Goal: Information Seeking & Learning: Learn about a topic

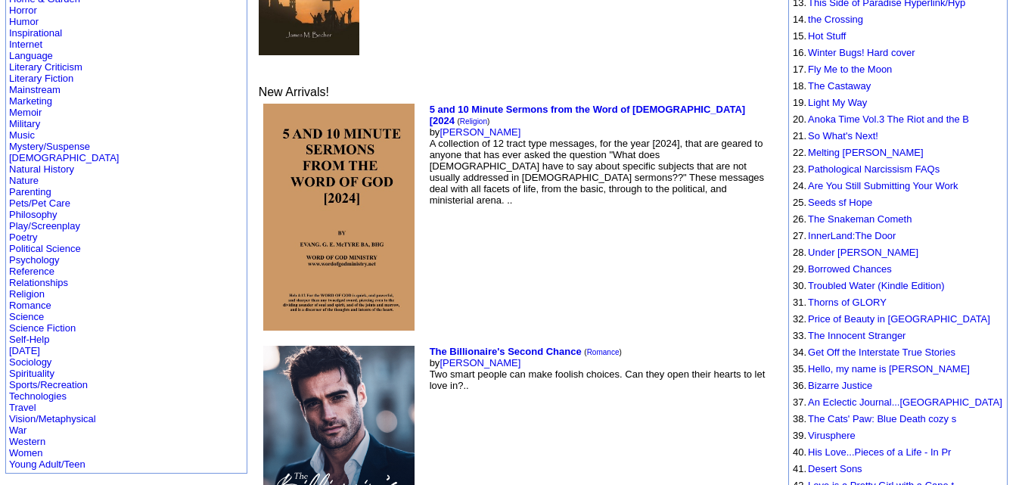
scroll to position [421, 0]
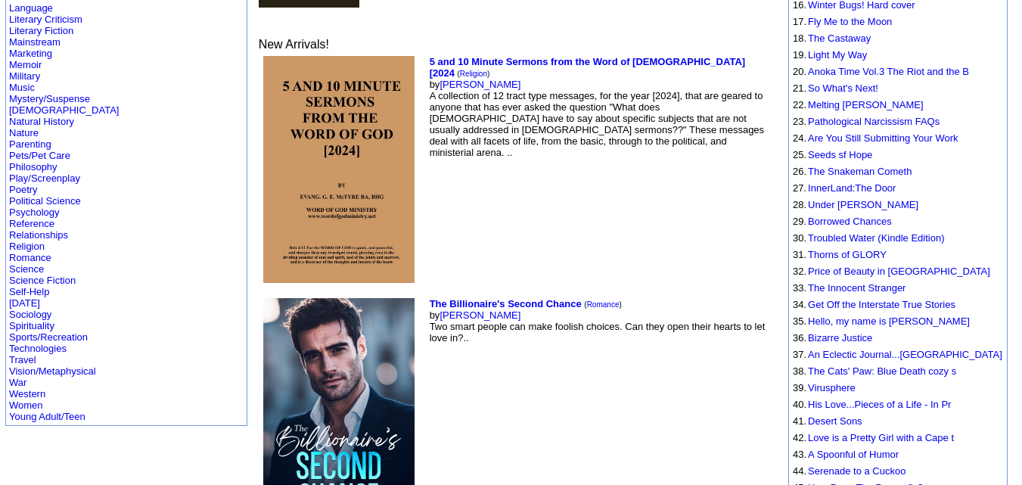
click at [53, 351] on td "Action/Thriller Architecture Arts/Entertainment Biographies Business/Investing …" at bounding box center [126, 42] width 241 height 767
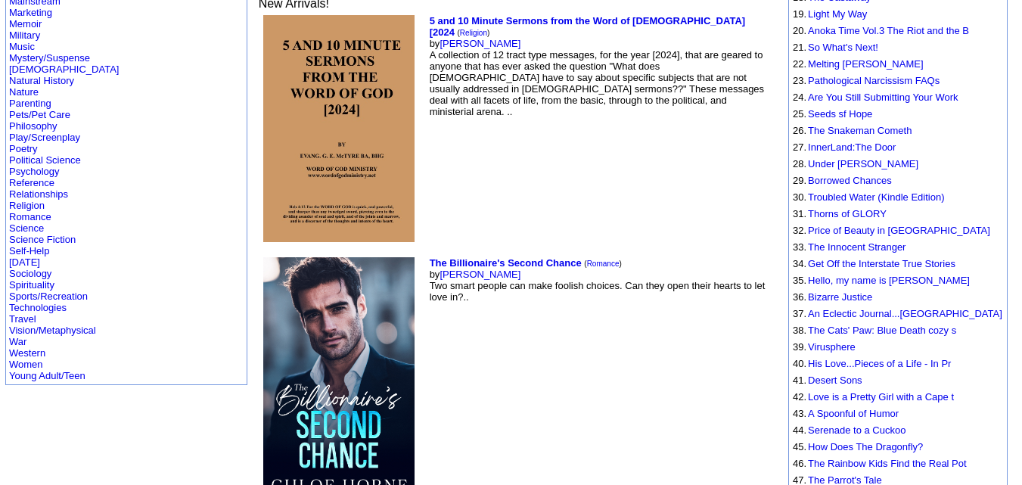
scroll to position [510, 0]
click at [98, 365] on td "Action/Thriller Architecture Arts/Entertainment Biographies Business/Investing …" at bounding box center [126, 0] width 241 height 767
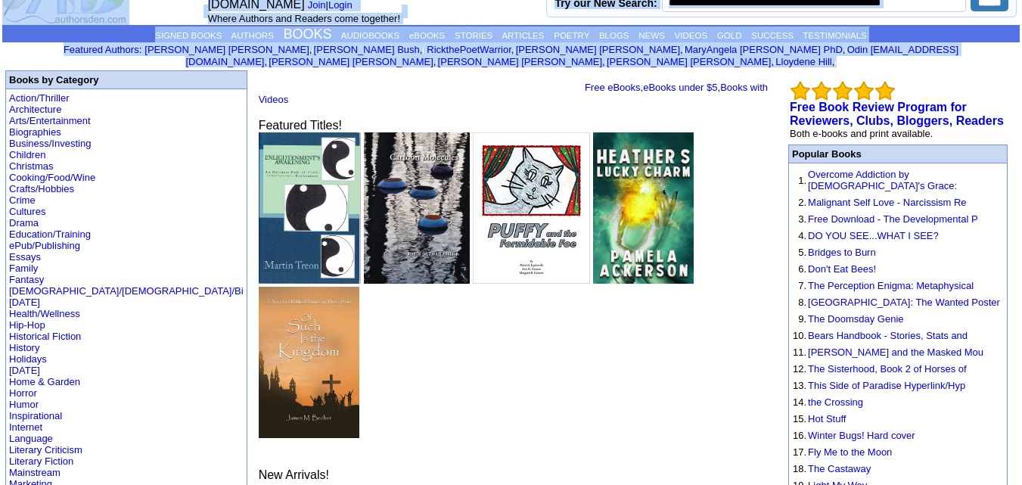
scroll to position [0, 0]
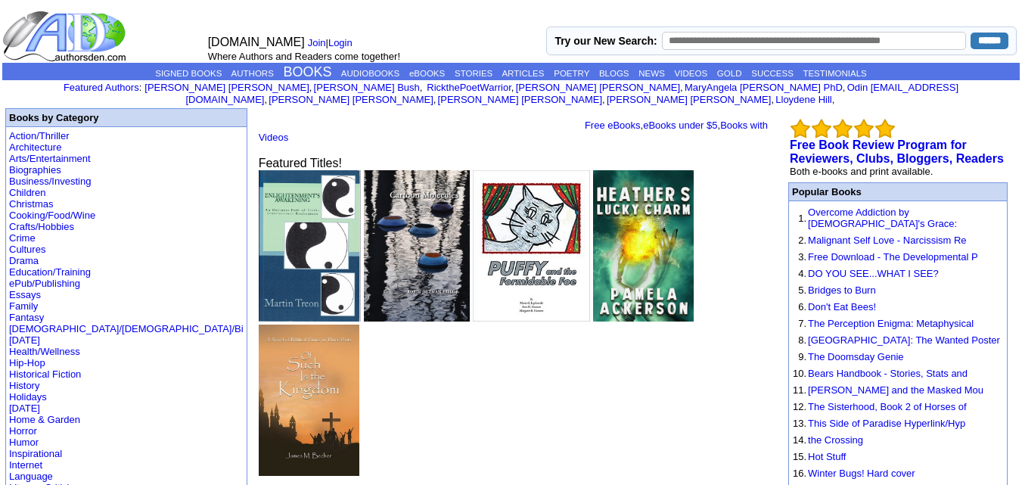
drag, startPoint x: 110, startPoint y: 368, endPoint x: 5, endPoint y: 130, distance: 260.6
copy td
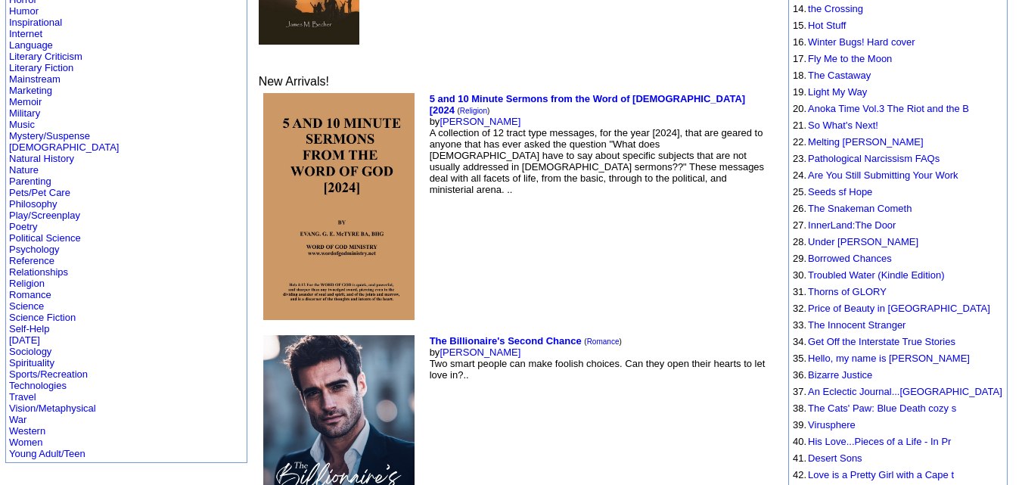
scroll to position [432, 0]
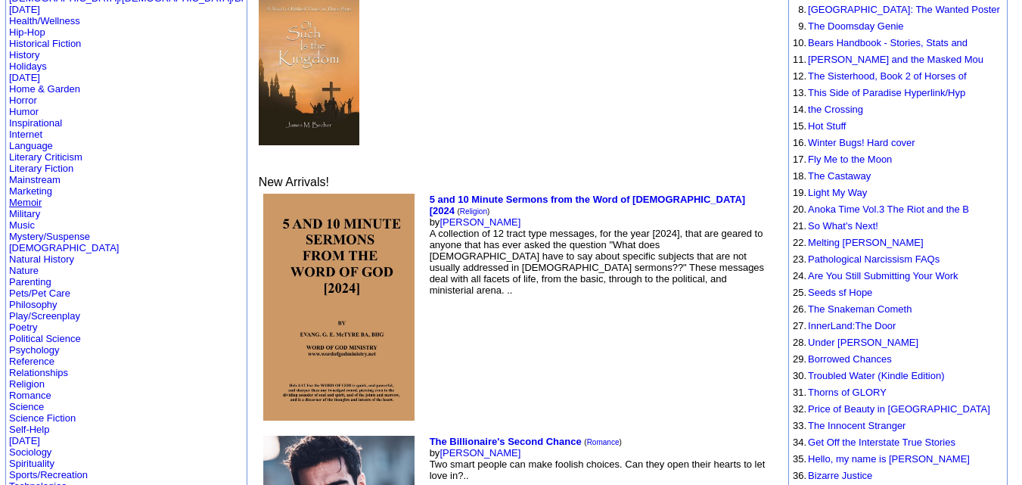
scroll to position [330, 0]
click at [42, 118] on link "Inspirational" at bounding box center [35, 123] width 53 height 11
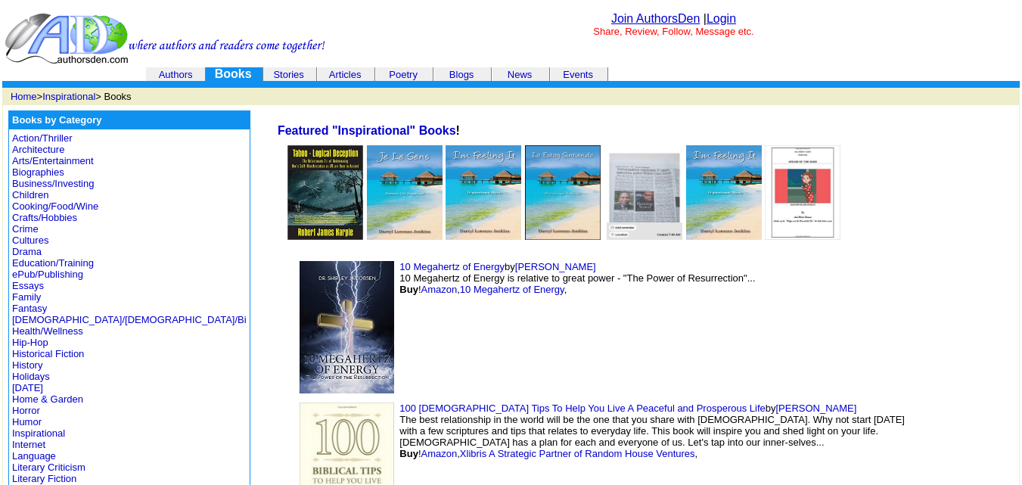
click at [297, 327] on td "10 Megahertz of Energy by shirley jacobsen 10 Megahertz of Energy is relative t…" at bounding box center [605, 326] width 631 height 141
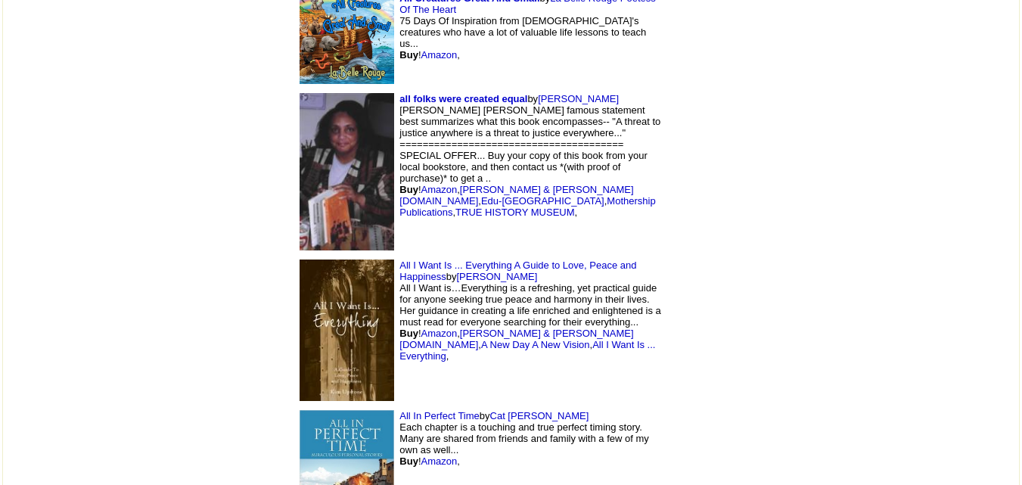
scroll to position [13027, 0]
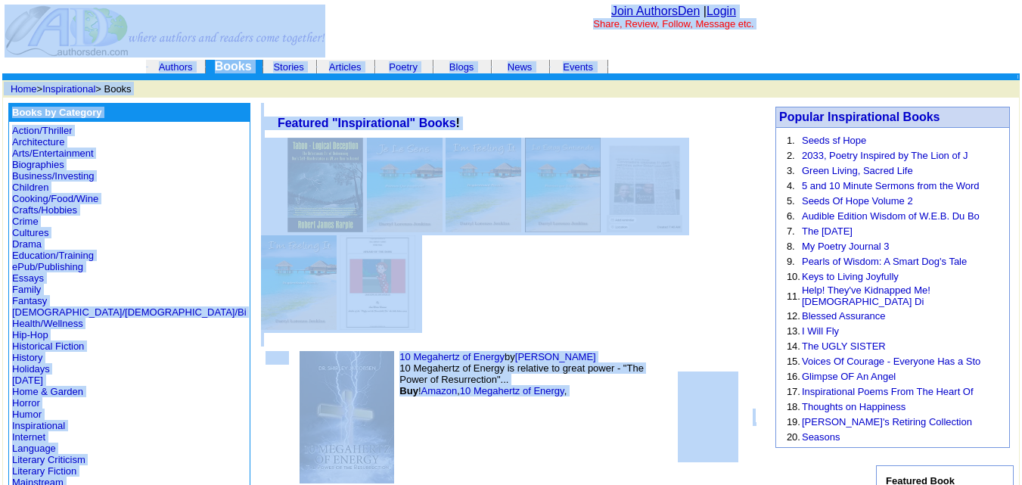
scroll to position [0, 0]
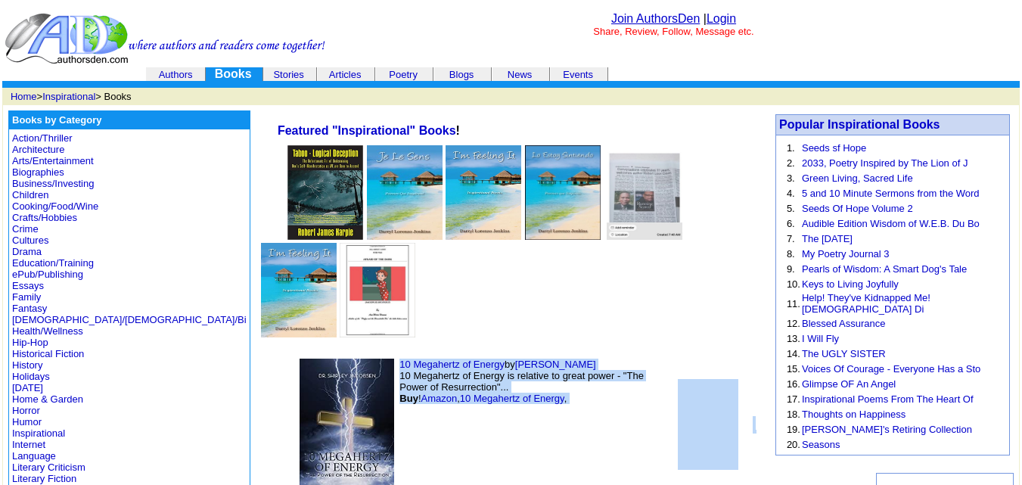
drag, startPoint x: 516, startPoint y: 420, endPoint x: 193, endPoint y: 265, distance: 359.2
copy tbody "10 Megahertz of Energy by shirley jacobsen 10 Megahertz of Energy is relative t…"
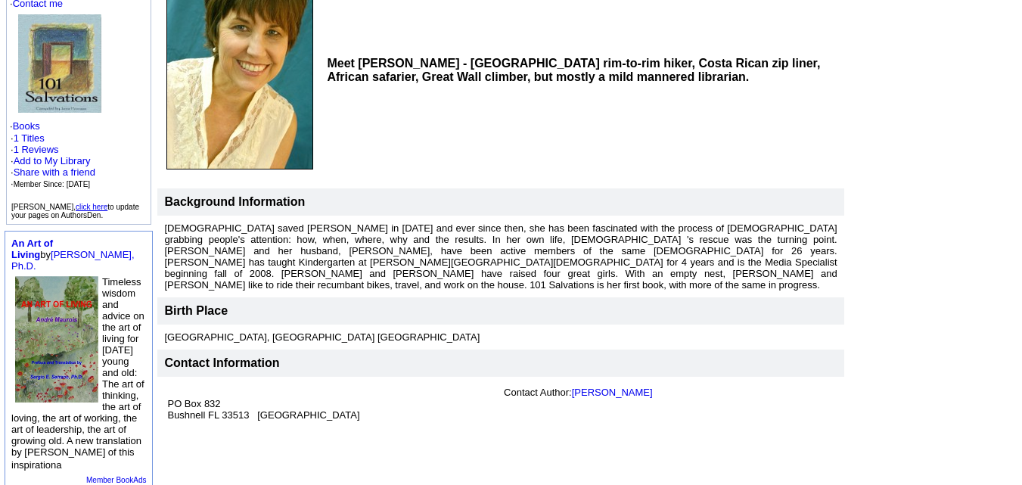
scroll to position [193, 0]
